Goal: Task Accomplishment & Management: Complete application form

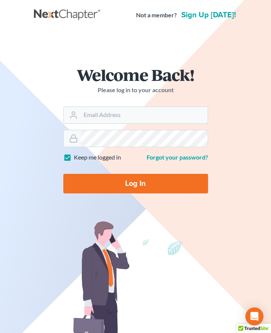
type input "[EMAIL_ADDRESS][DOMAIN_NAME]"
click at [135, 183] on input "Log In" at bounding box center [135, 184] width 145 height 20
type input "Thinking..."
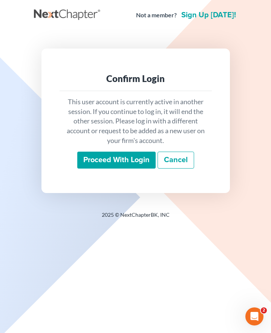
click at [124, 161] on input "Proceed with login" at bounding box center [116, 160] width 78 height 17
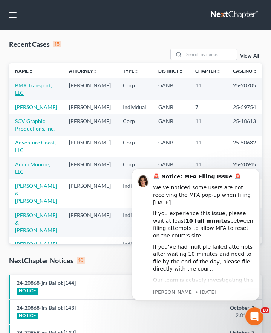
click at [46, 87] on link "BMX Transport, LLC" at bounding box center [33, 89] width 37 height 14
select select "6"
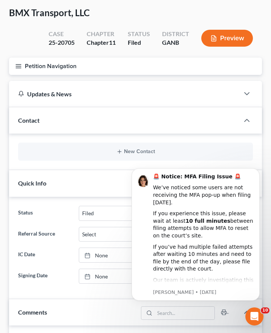
scroll to position [54, 0]
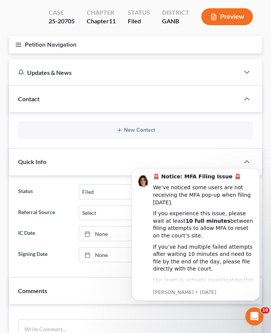
click at [14, 44] on button "Petition Navigation" at bounding box center [135, 44] width 253 height 17
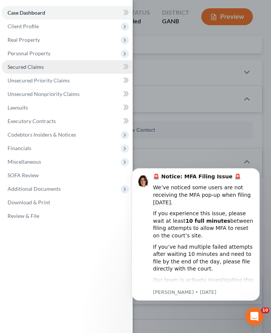
click at [31, 68] on span "Secured Claims" at bounding box center [26, 67] width 36 height 6
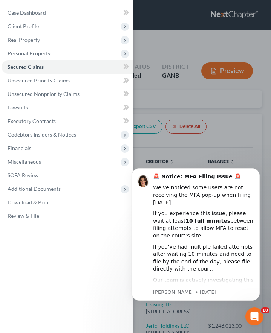
click at [262, 143] on div "Case Dashboard Payments Invoices Payments Payments Credit Report Client Profile" at bounding box center [135, 166] width 271 height 333
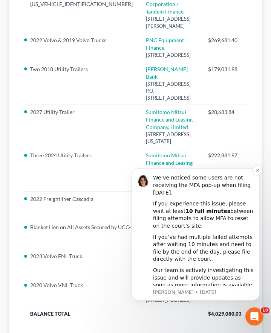
scroll to position [9, 0]
click at [260, 170] on button "Dismiss notification" at bounding box center [257, 171] width 10 height 10
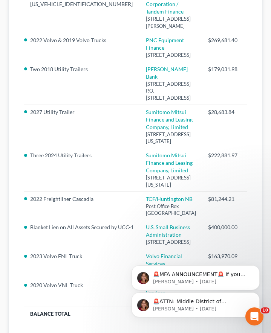
select select "14"
select select "0"
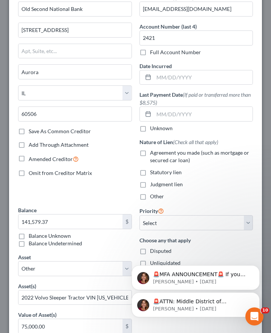
scroll to position [0, 0]
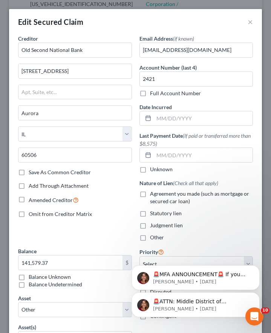
click at [259, 27] on div "Edit Secured Claim ×" at bounding box center [135, 22] width 253 height 26
click at [249, 19] on button "×" at bounding box center [249, 21] width 5 height 9
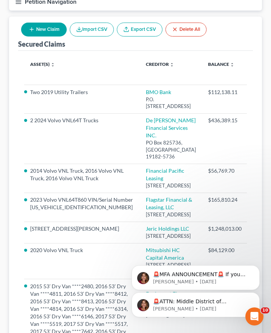
scroll to position [88, 0]
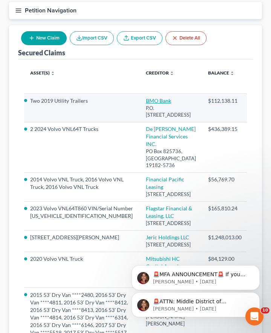
click at [146, 102] on link "BMO Bank" at bounding box center [158, 100] width 25 height 6
select select "14"
select select "0"
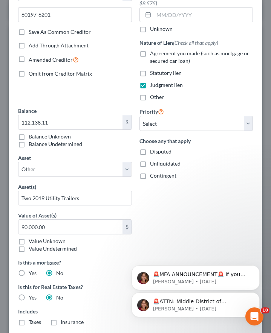
scroll to position [140, 0]
click at [255, 269] on icon "Dismiss notification" at bounding box center [257, 267] width 4 height 4
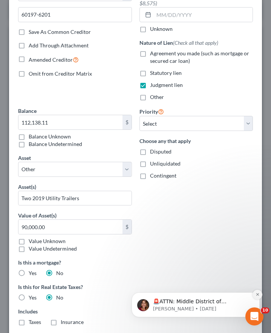
click at [256, 297] on icon "Dismiss notification" at bounding box center [257, 294] width 4 height 4
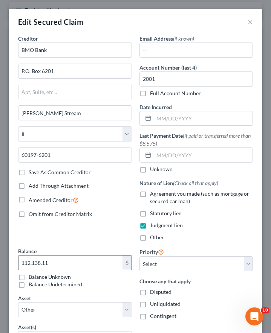
scroll to position [0, 0]
click at [248, 21] on button "×" at bounding box center [249, 21] width 5 height 9
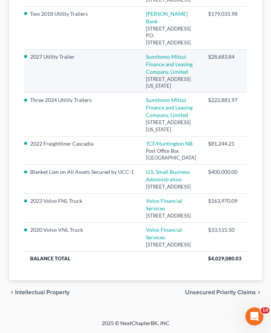
scroll to position [777, 0]
click at [146, 75] on link "Sumitomo Mitsui Finance and Leasing Company, Limited" at bounding box center [169, 63] width 47 height 21
select select "35"
select select "0"
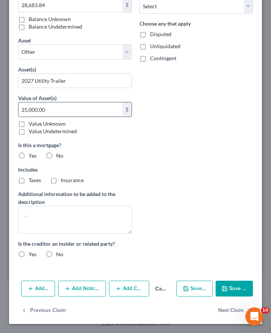
scroll to position [258, 0]
select select "6"
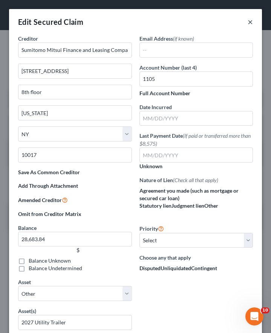
click at [250, 24] on button "×" at bounding box center [249, 21] width 5 height 9
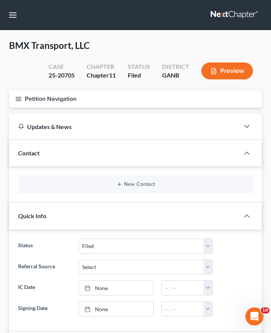
click at [15, 21] on nav "Home New Case Client Portal Keck Legal, LLC oesquivel@kecklegal.com My Account …" at bounding box center [135, 15] width 271 height 30
click at [14, 17] on button "button" at bounding box center [13, 15] width 14 height 14
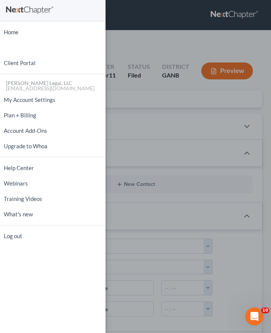
click at [126, 46] on div "Home New Case Client Portal Keck Legal, LLC oesquivel@kecklegal.com My Account …" at bounding box center [135, 166] width 271 height 333
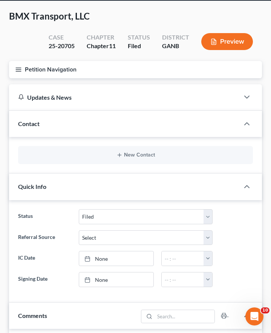
scroll to position [1, 0]
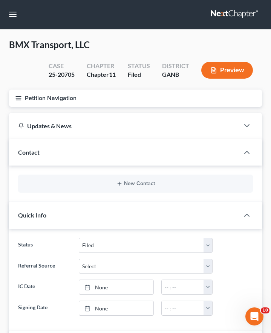
click at [18, 95] on icon "button" at bounding box center [18, 98] width 7 height 7
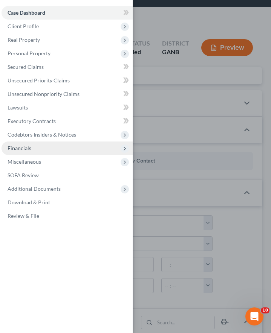
scroll to position [9, 0]
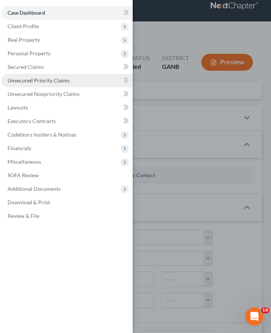
click at [37, 80] on span "Unsecured Priority Claims" at bounding box center [39, 80] width 62 height 6
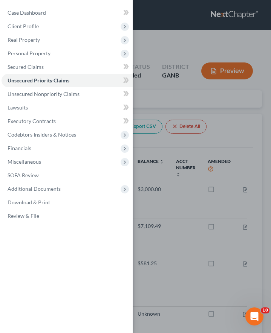
click at [237, 117] on div "Case Dashboard Payments Invoices Payments Payments Credit Report Client Profile" at bounding box center [135, 166] width 271 height 333
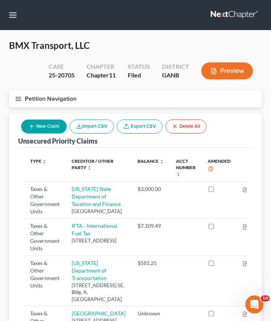
drag, startPoint x: 245, startPoint y: 2, endPoint x: 245, endPoint y: -4, distance: 6.0
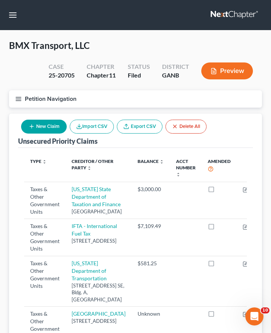
click at [20, 14] on nav "Home New Case Client Portal Keck Legal, LLC oesquivel@kecklegal.com My Account …" at bounding box center [135, 15] width 271 height 30
click at [17, 14] on button "button" at bounding box center [13, 15] width 14 height 14
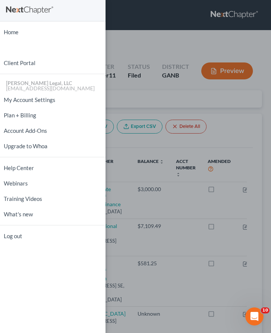
click at [128, 56] on div "Home New Case Client Portal Keck Legal, LLC oesquivel@kecklegal.com My Account …" at bounding box center [135, 166] width 271 height 333
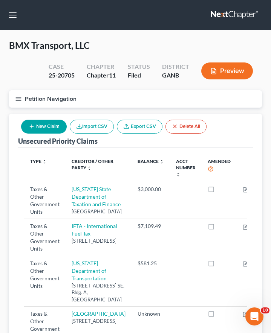
click at [19, 100] on line "button" at bounding box center [18, 100] width 5 height 0
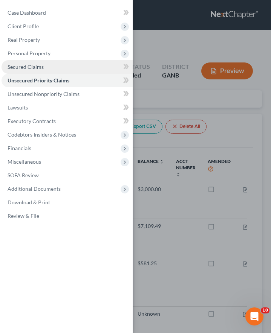
click at [38, 70] on link "Secured Claims" at bounding box center [67, 67] width 131 height 14
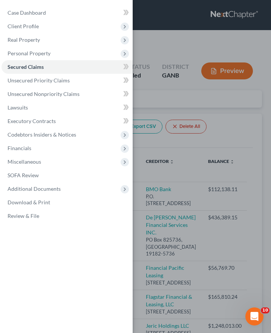
click at [182, 91] on div "Case Dashboard Payments Invoices Payments Payments Credit Report Client Profile" at bounding box center [135, 166] width 271 height 333
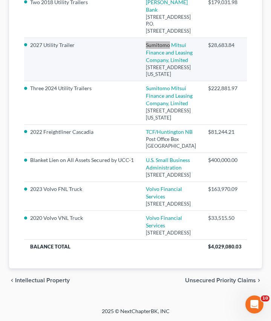
scroll to position [833, 0]
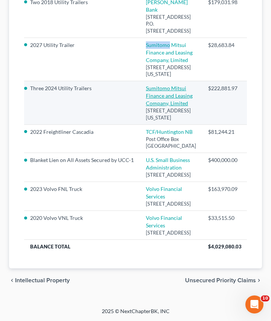
click at [146, 107] on link "Sumitomo Mitsui Finance and Leasing Company, Limited" at bounding box center [169, 95] width 47 height 21
select select "35"
select select "0"
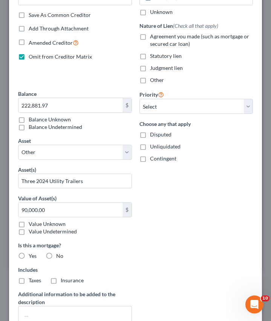
scroll to position [158, 0]
